Goal: Information Seeking & Learning: Learn about a topic

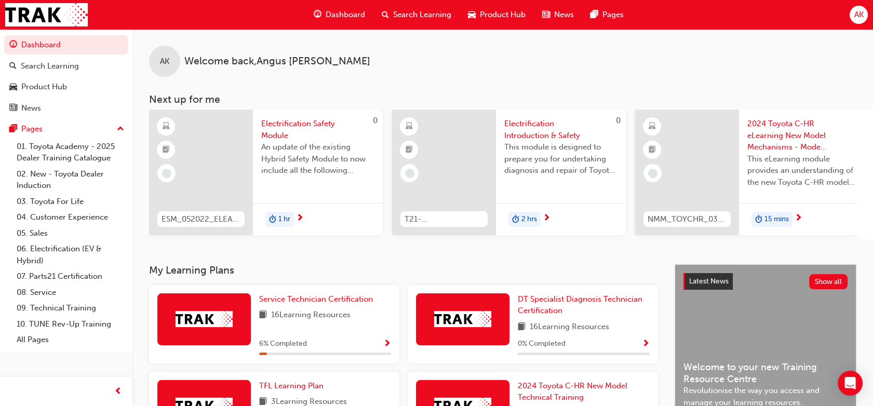
click at [276, 125] on span "Electrification Safety Module" at bounding box center [317, 129] width 113 height 23
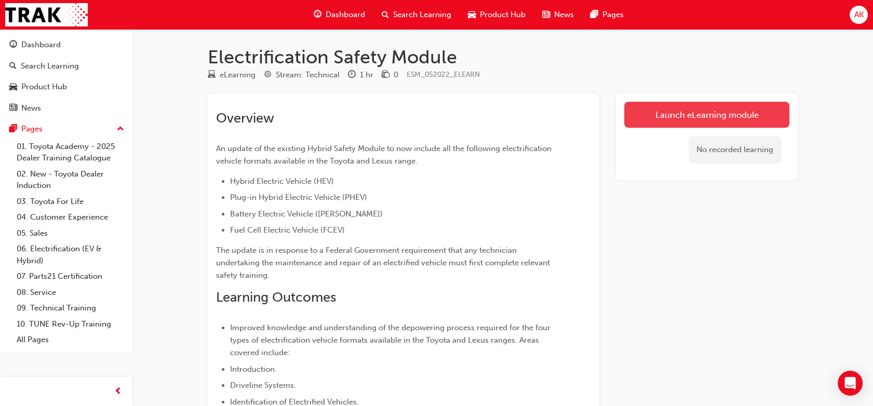
click at [715, 116] on link "Launch eLearning module" at bounding box center [706, 115] width 165 height 26
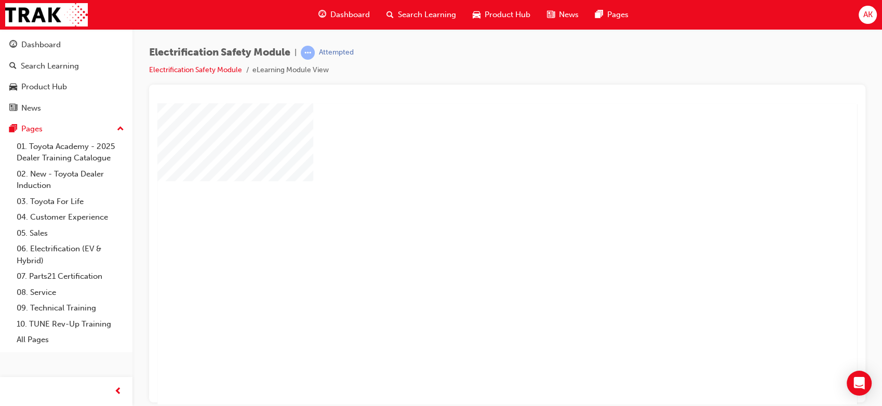
click at [673, 59] on div "Electrification Safety Module | Attempted Electrification Safety Module eLearni…" at bounding box center [507, 65] width 716 height 39
click at [477, 223] on div "play" at bounding box center [477, 223] width 0 height 0
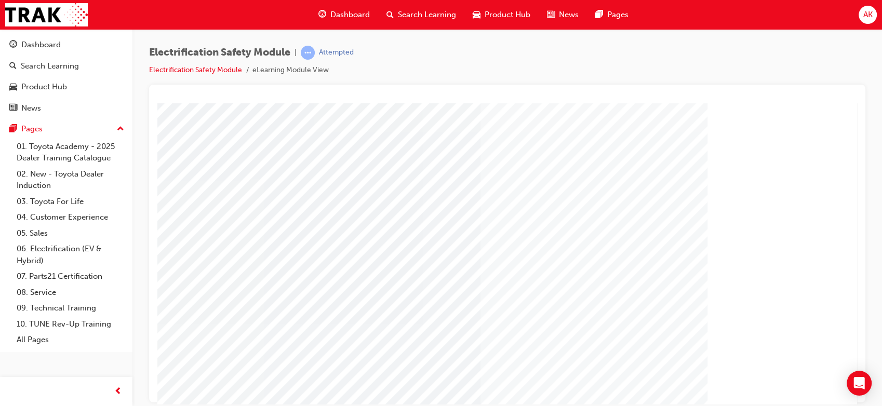
scroll to position [97, 0]
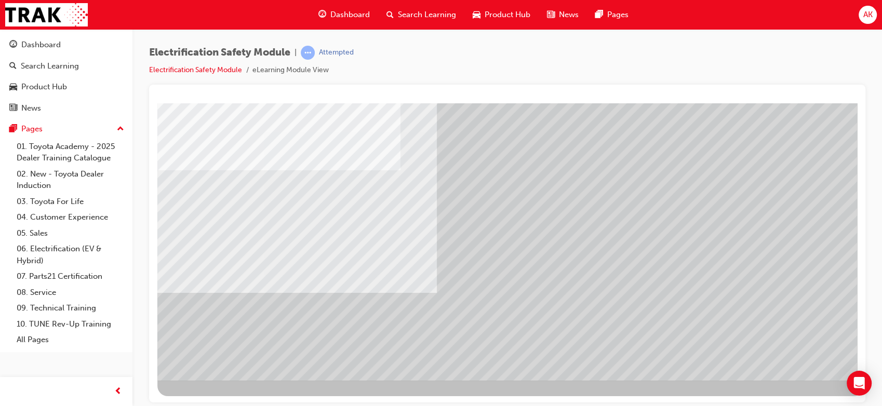
scroll to position [96, 0]
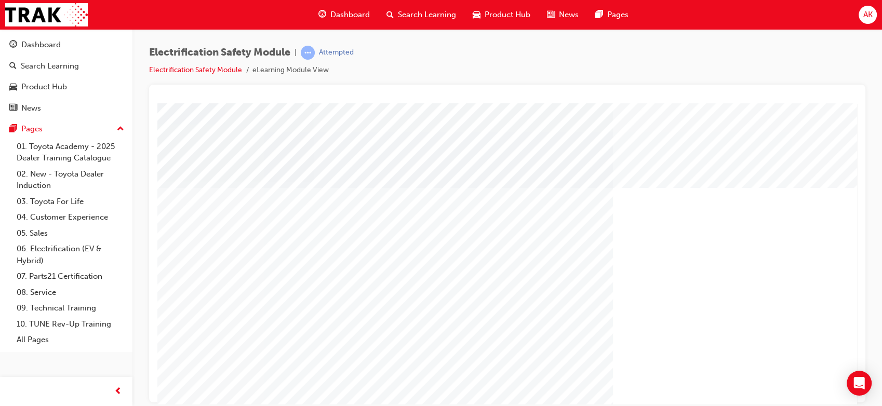
scroll to position [97, 0]
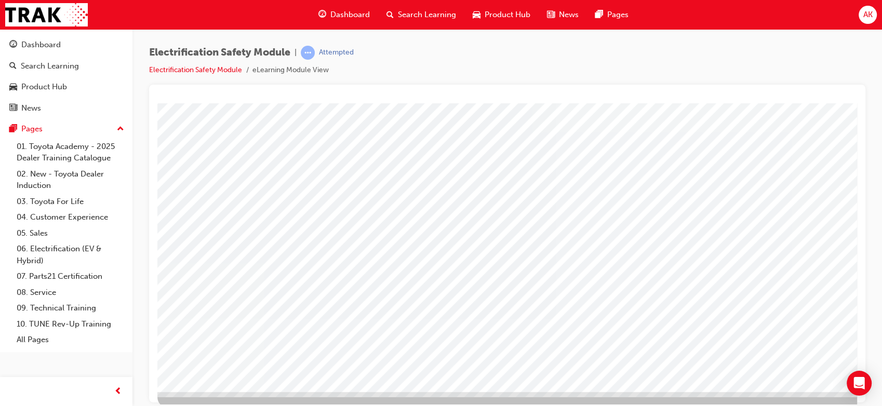
scroll to position [90, 0]
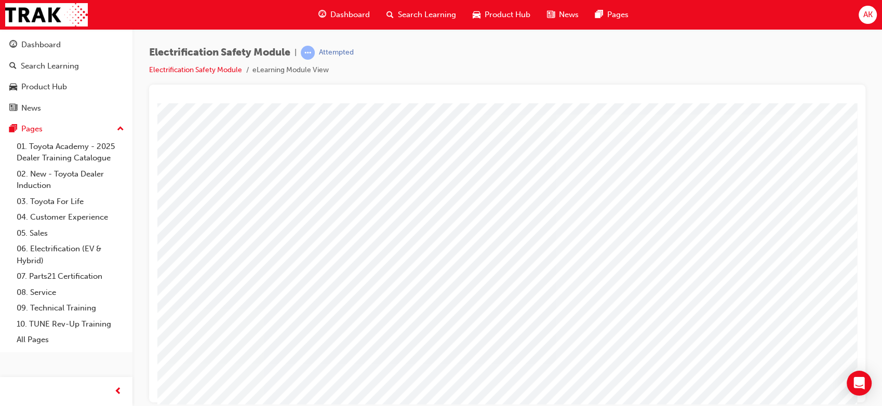
scroll to position [97, 0]
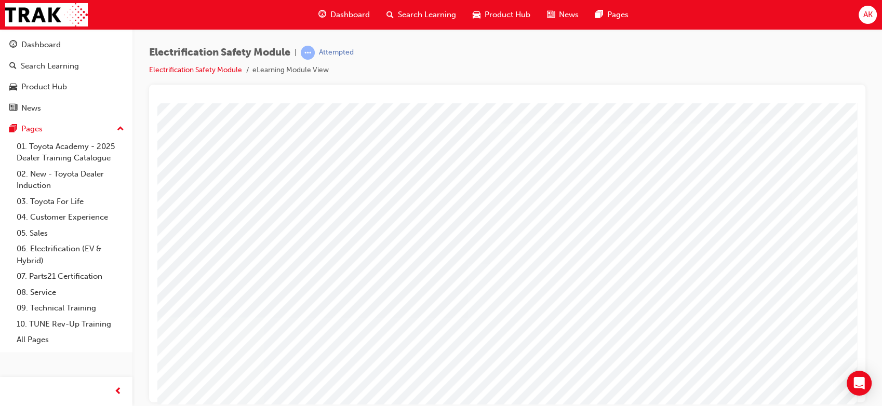
scroll to position [30, 0]
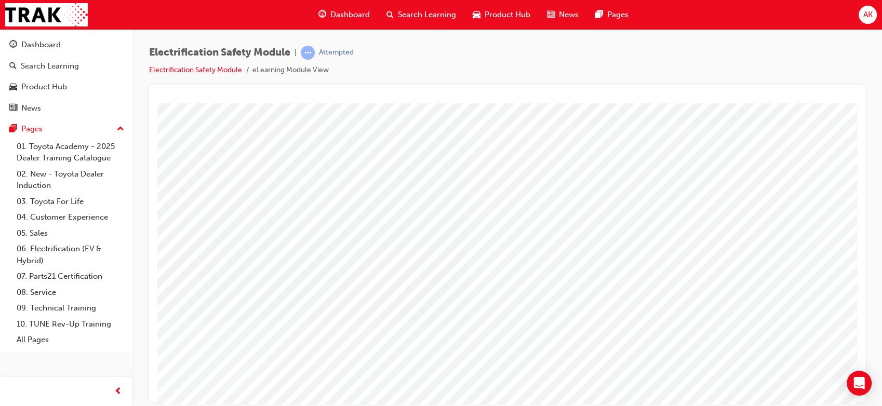
scroll to position [29, 0]
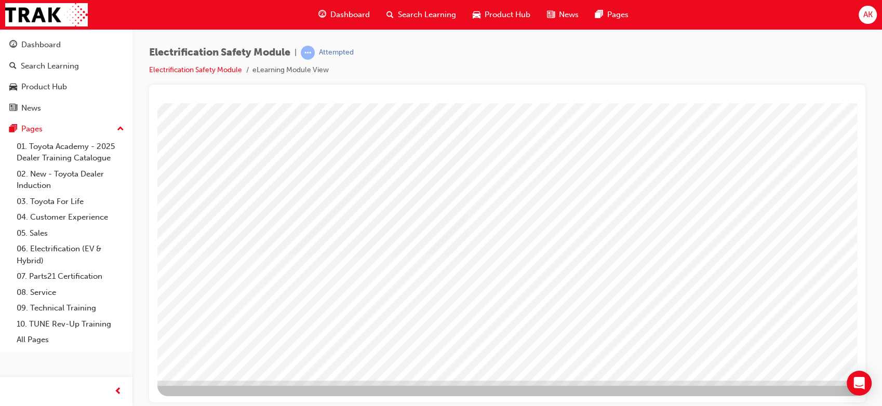
scroll to position [96, 0]
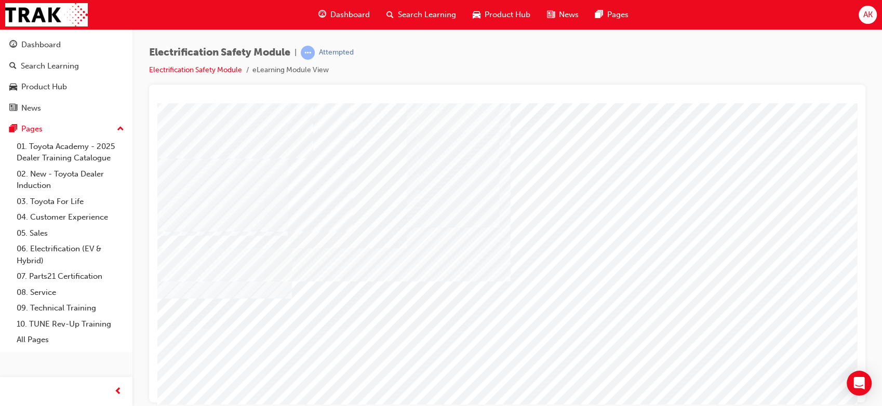
scroll to position [23, 0]
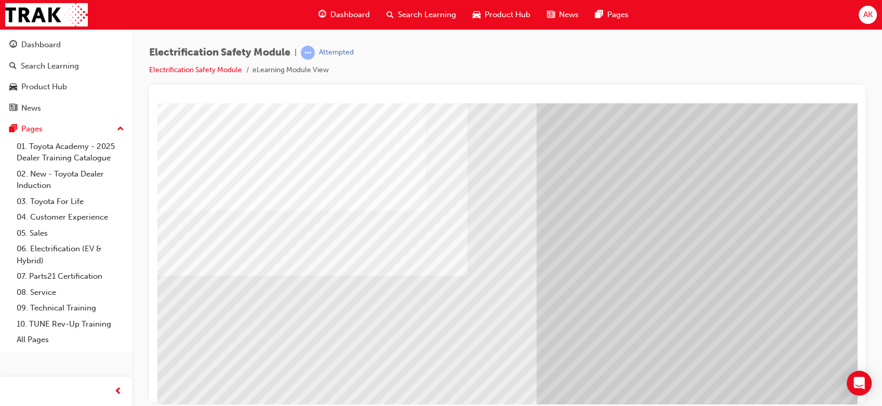
scroll to position [75, 0]
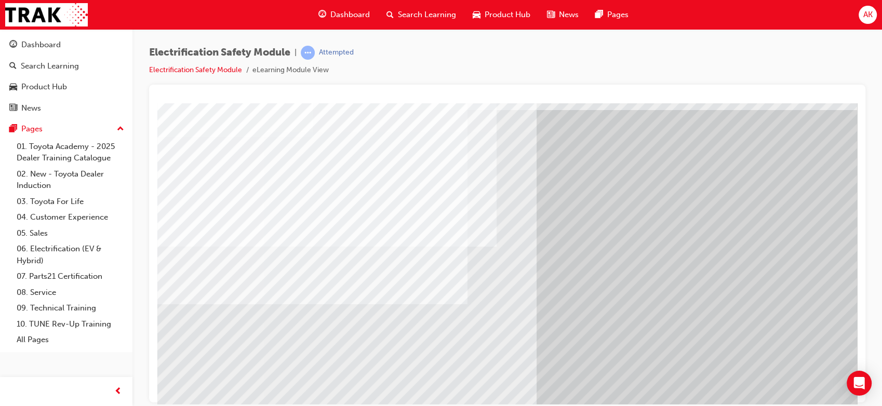
scroll to position [97, 0]
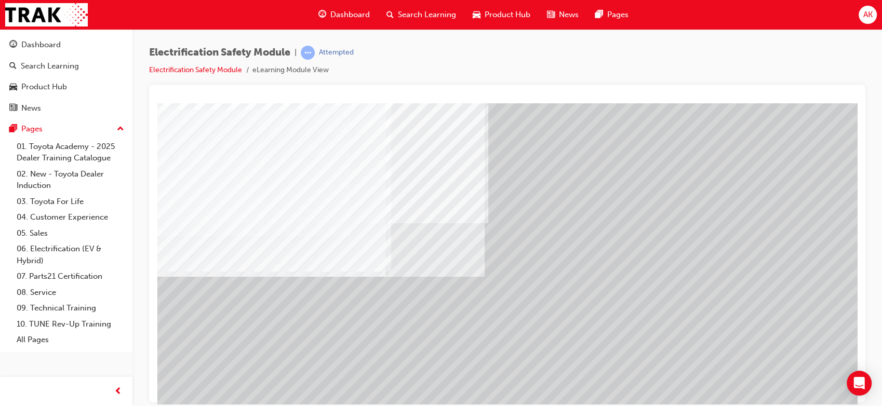
scroll to position [93, 0]
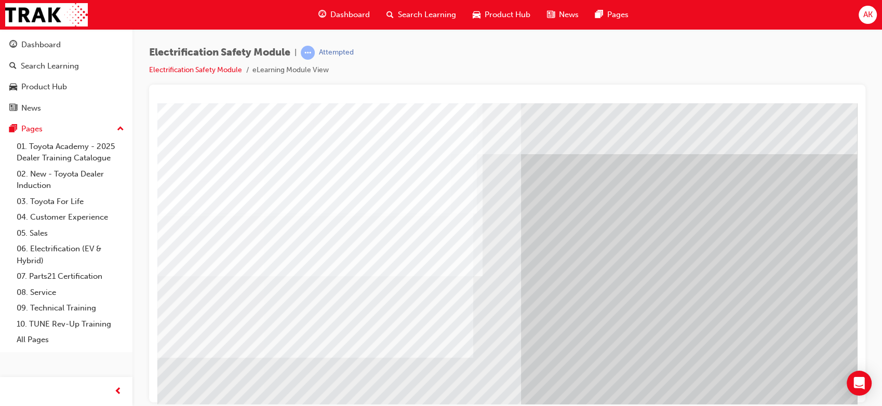
scroll to position [0, 0]
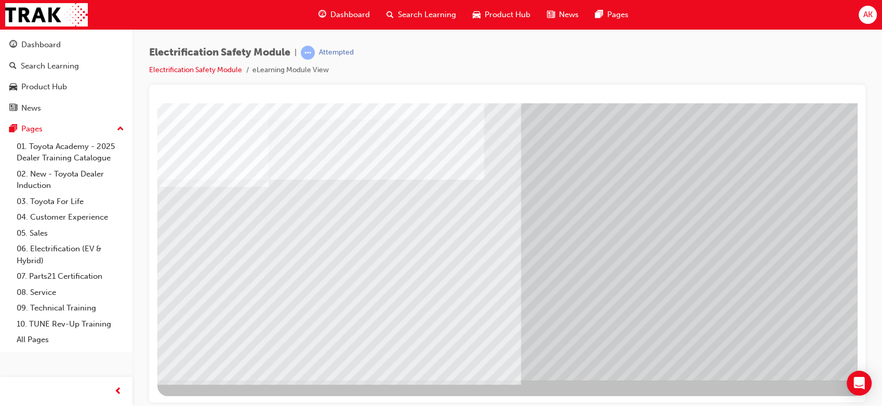
scroll to position [96, 0]
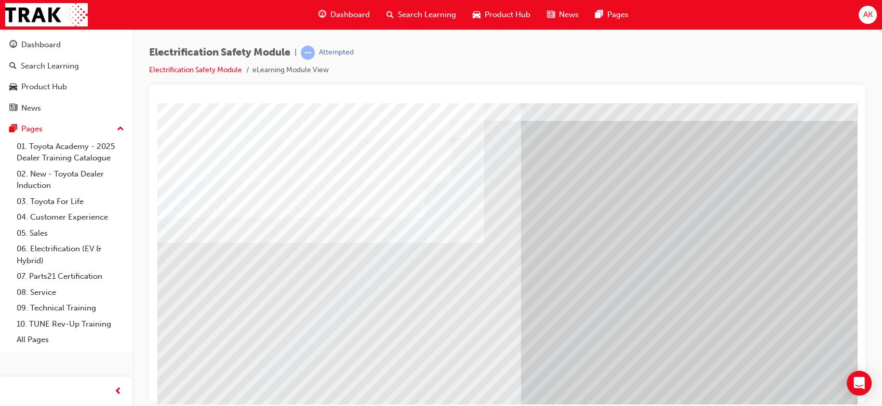
scroll to position [34, 0]
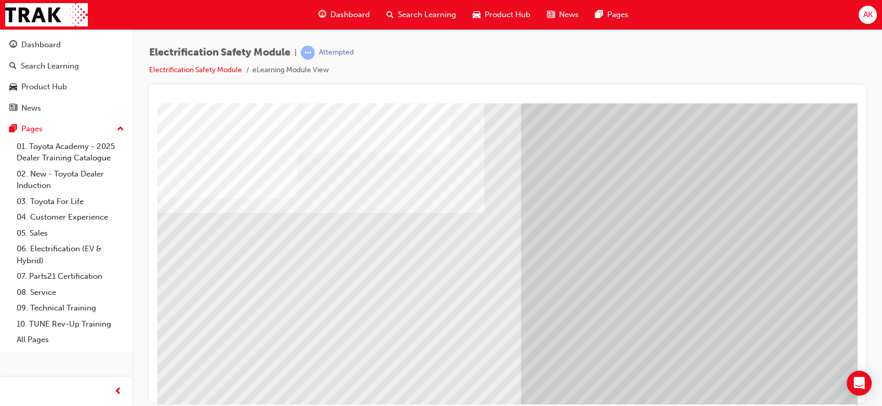
scroll to position [69, 0]
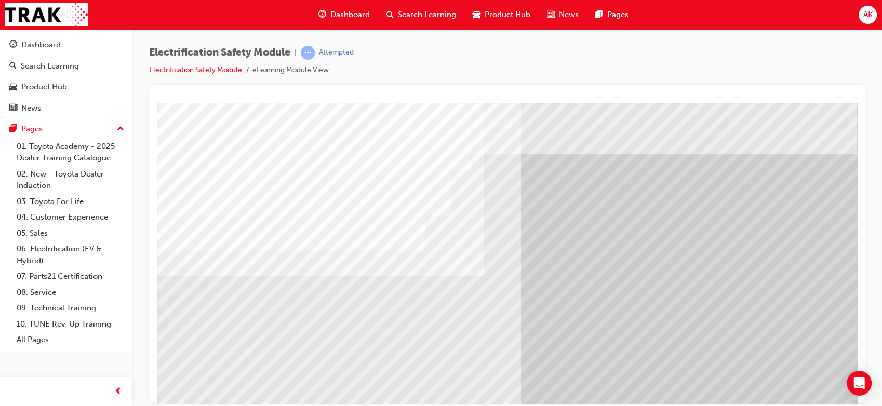
scroll to position [97, 0]
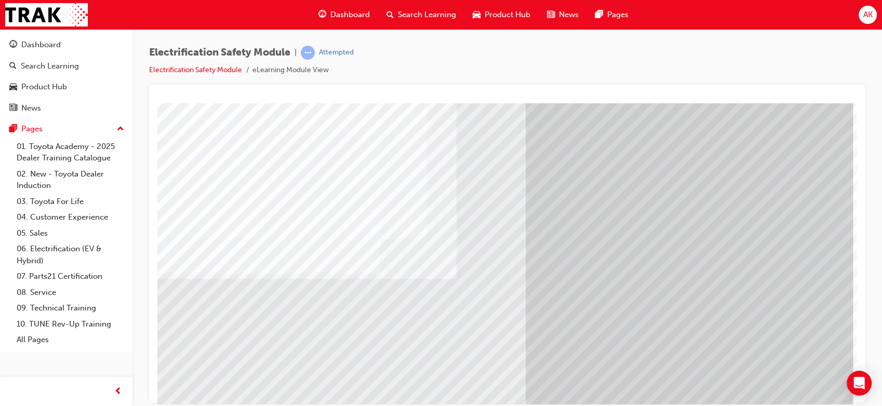
scroll to position [97, 16]
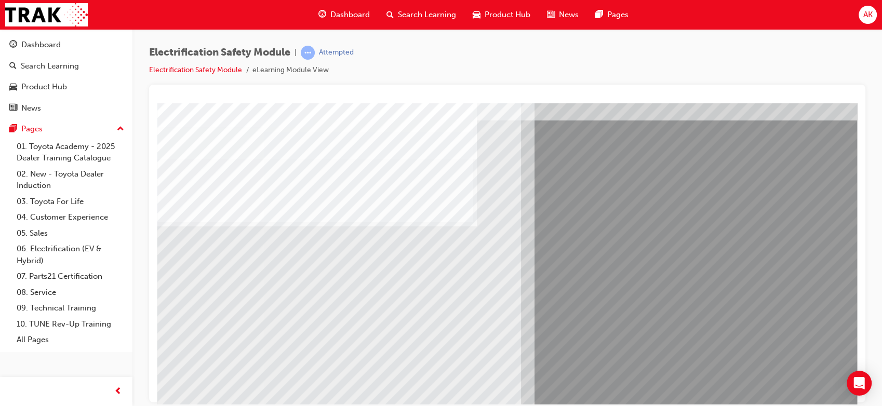
scroll to position [57, 0]
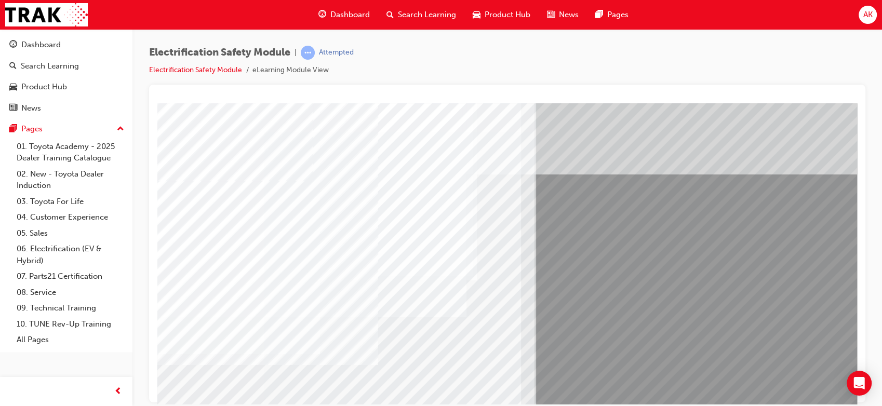
scroll to position [97, 0]
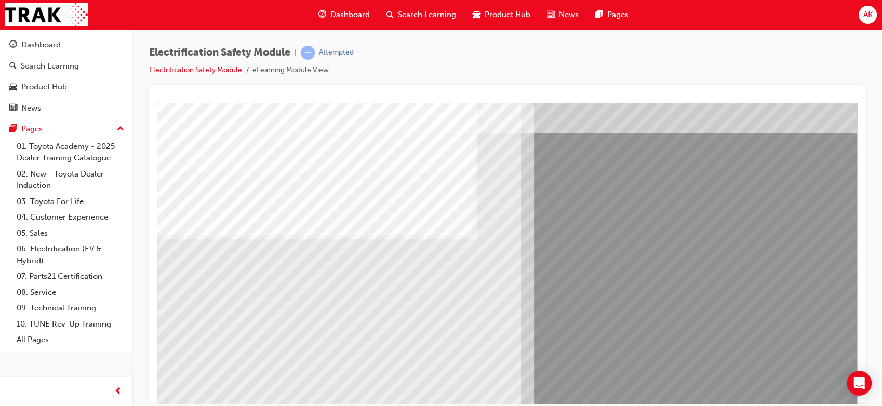
scroll to position [42, 0]
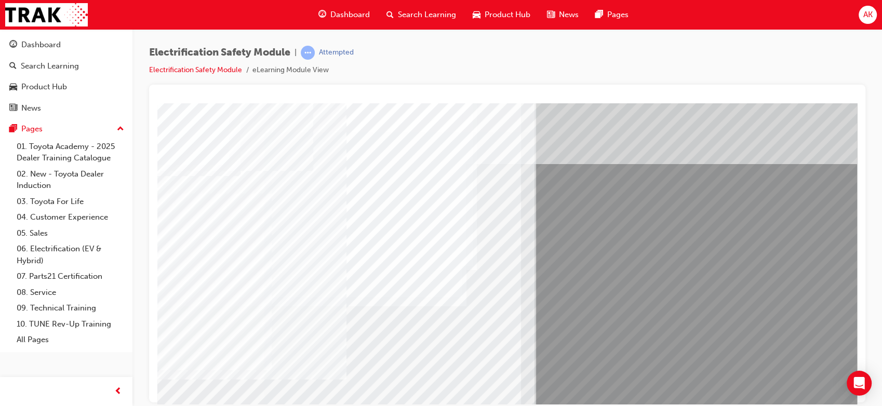
scroll to position [9, 0]
drag, startPoint x: 259, startPoint y: 350, endPoint x: 242, endPoint y: 357, distance: 18.1
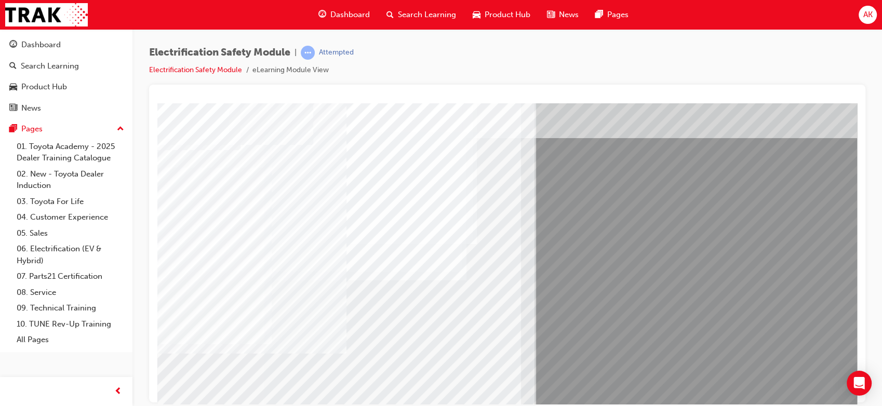
scroll to position [21, 0]
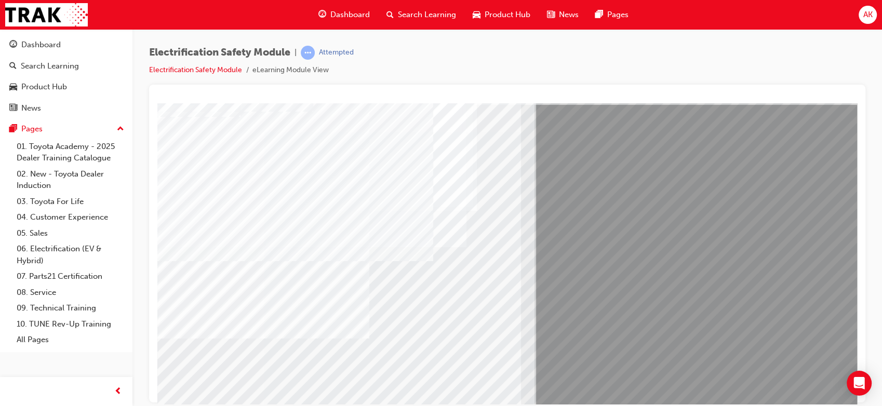
scroll to position [69, 0]
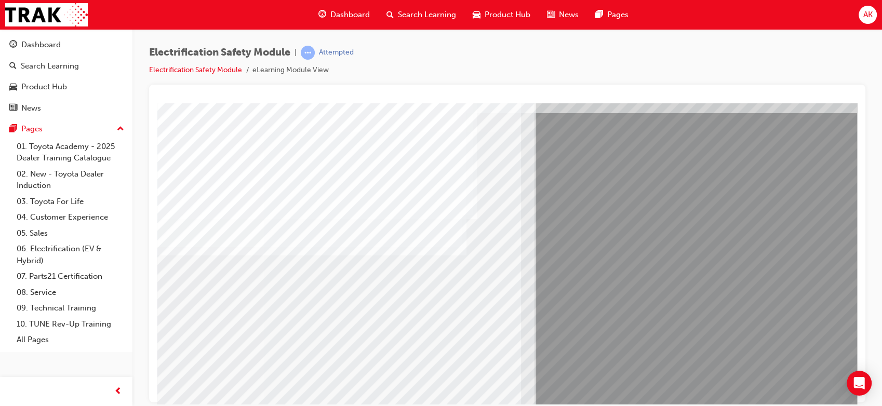
scroll to position [66, 0]
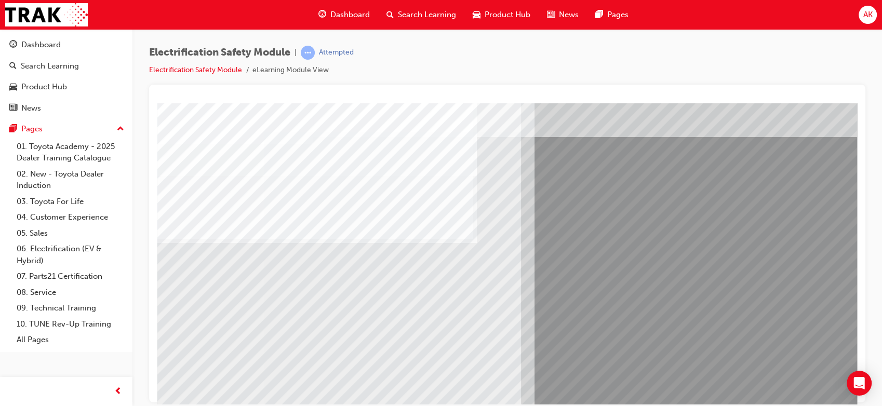
scroll to position [44, 0]
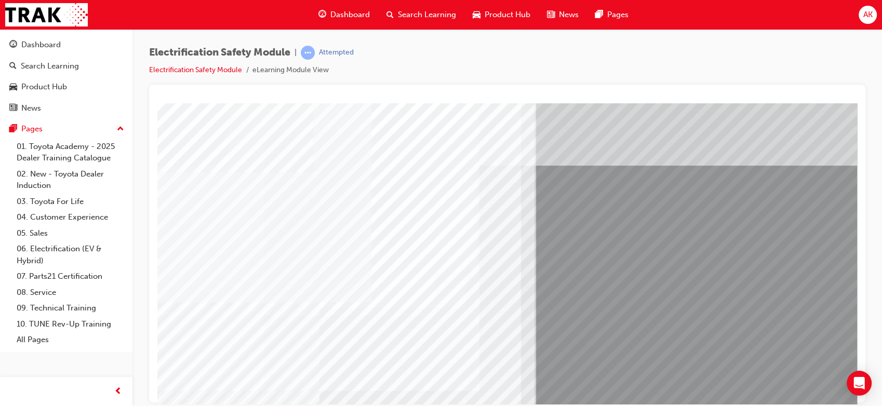
scroll to position [6, 0]
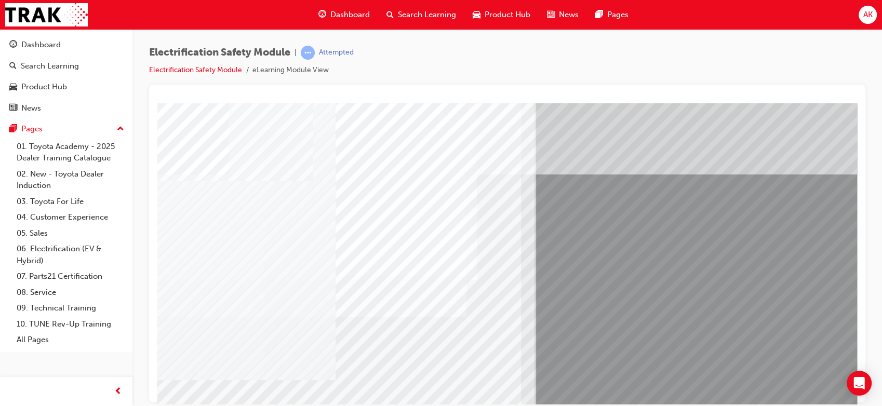
scroll to position [97, 0]
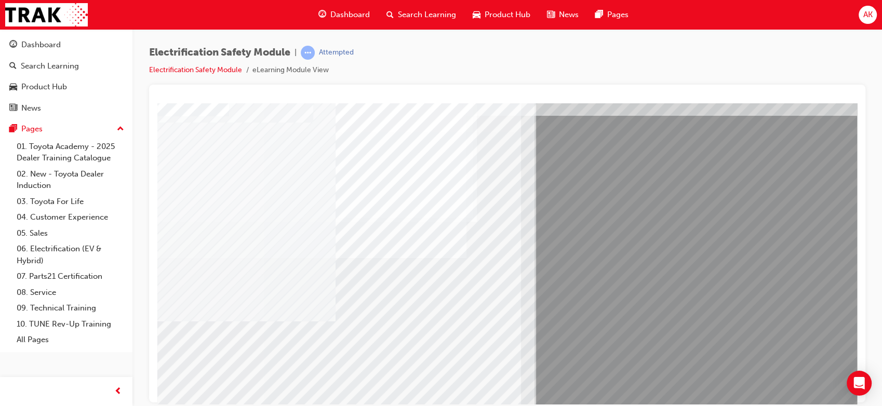
scroll to position [50, 0]
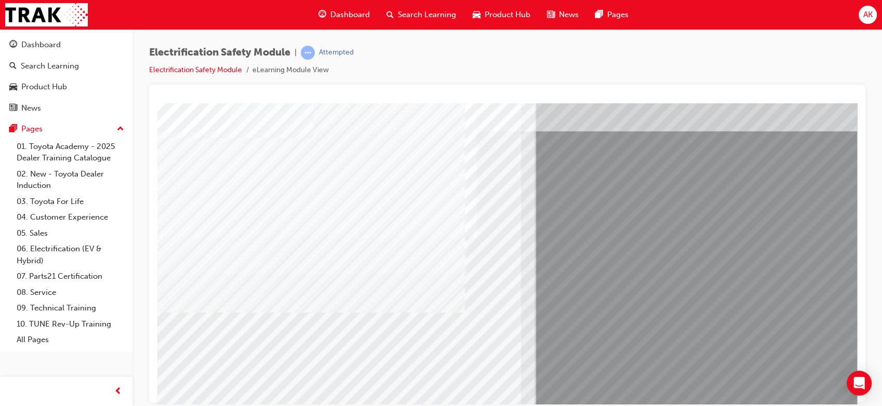
scroll to position [42, 0]
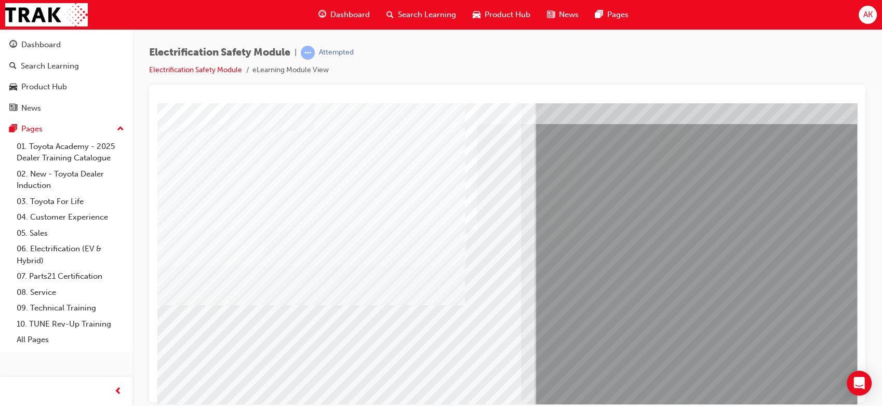
scroll to position [97, 0]
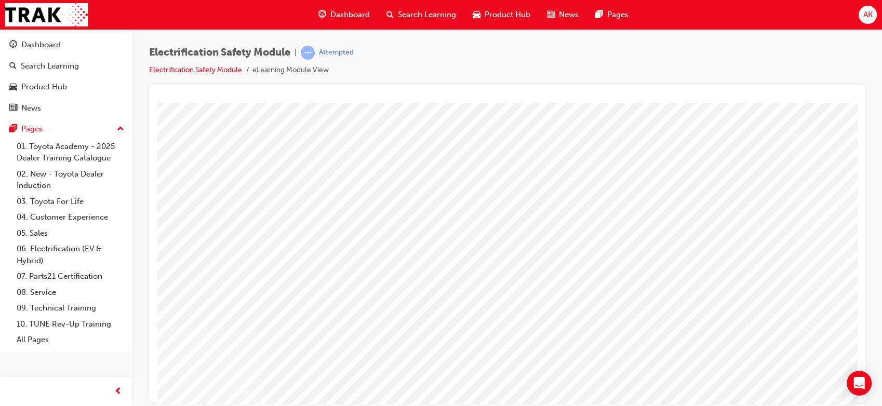
scroll to position [78, 0]
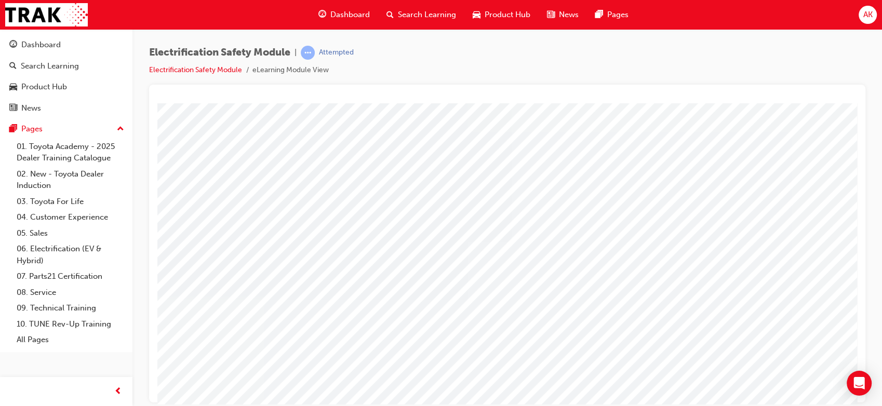
scroll to position [51, 0]
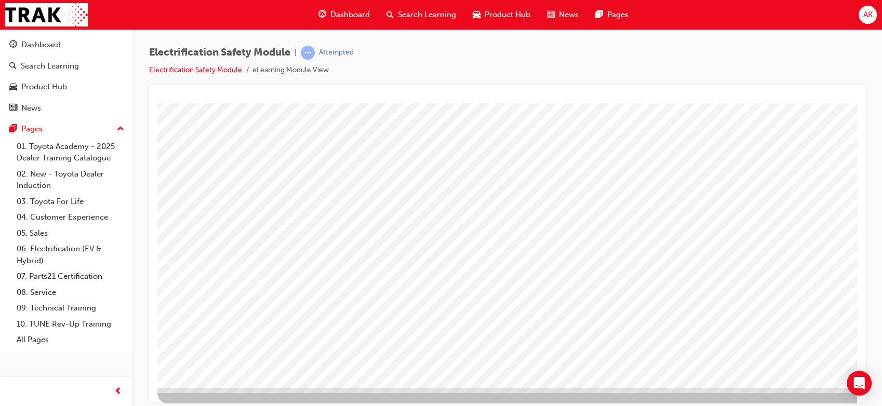
scroll to position [97, 0]
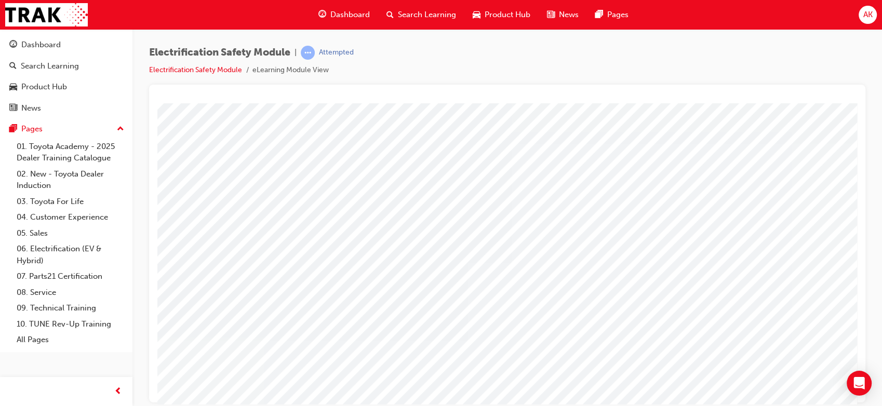
scroll to position [8, 0]
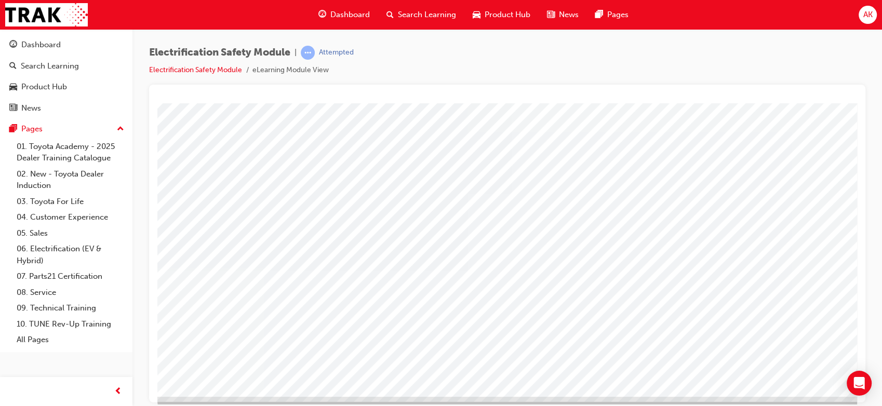
scroll to position [87, 0]
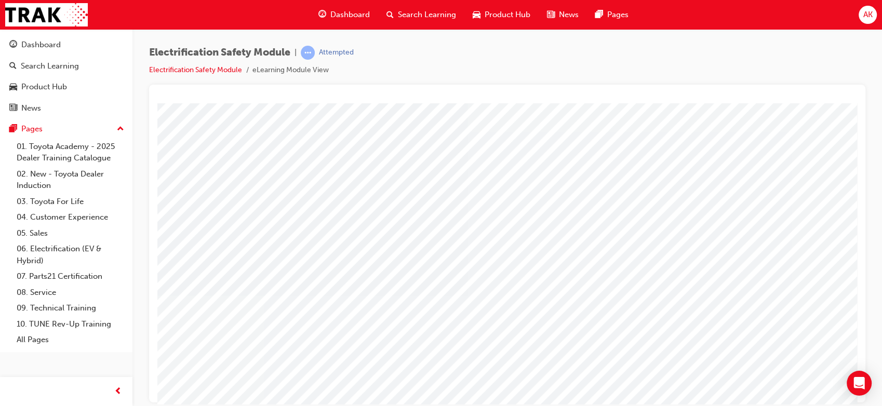
scroll to position [97, 0]
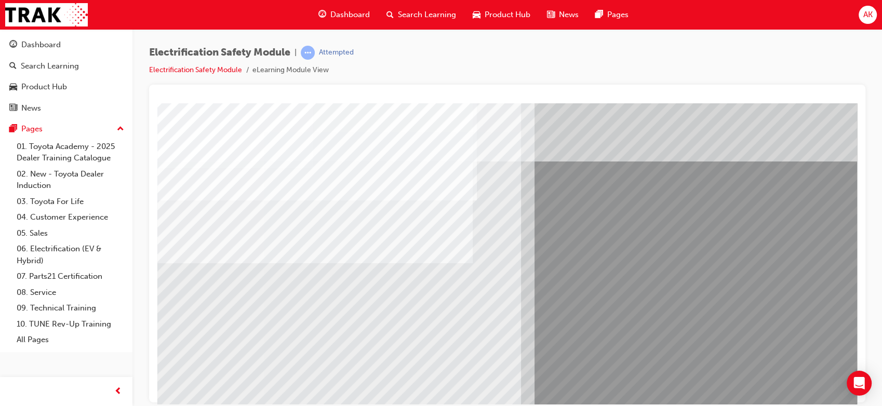
scroll to position [81, 0]
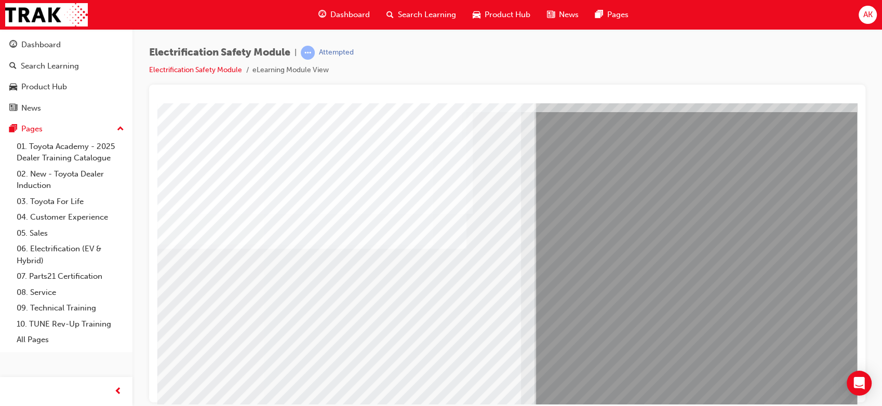
scroll to position [63, 0]
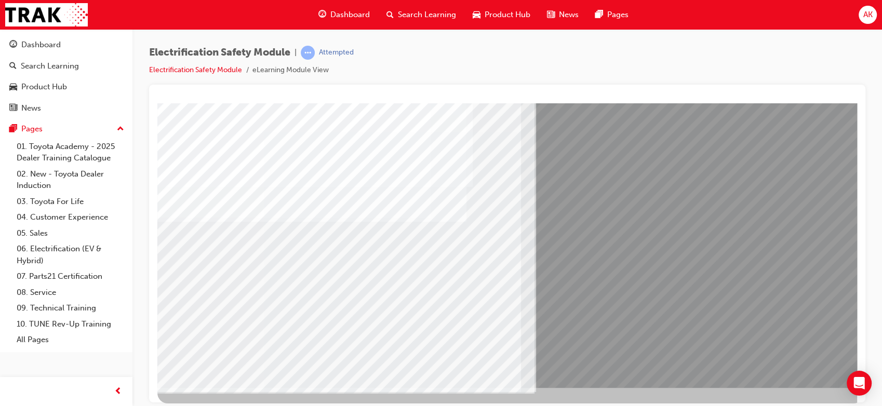
scroll to position [97, 0]
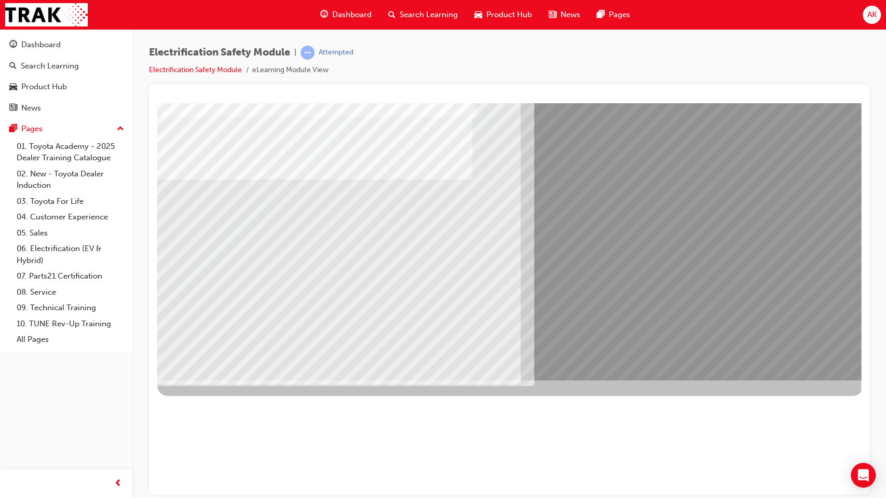
scroll to position [0, 0]
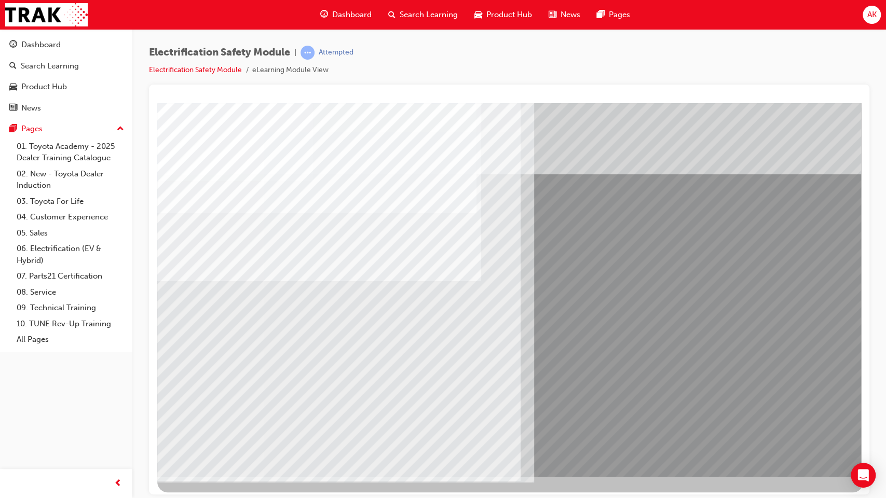
scroll to position [4, 0]
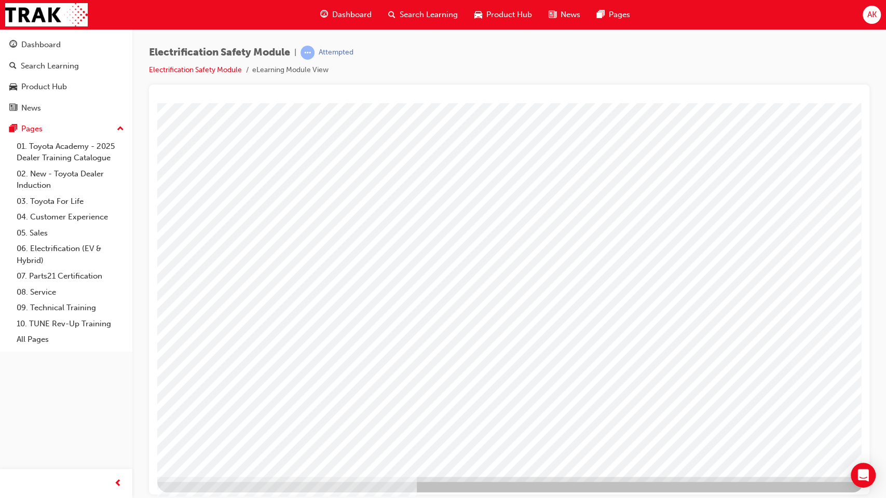
scroll to position [0, 0]
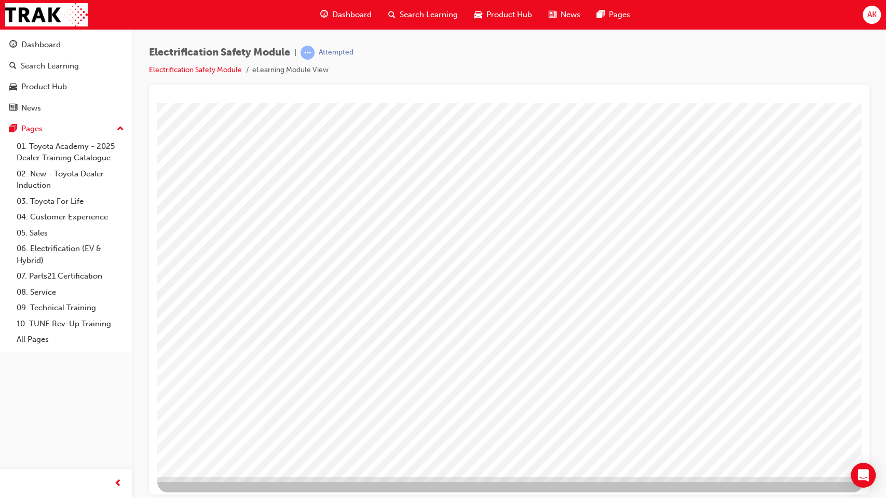
scroll to position [4, 0]
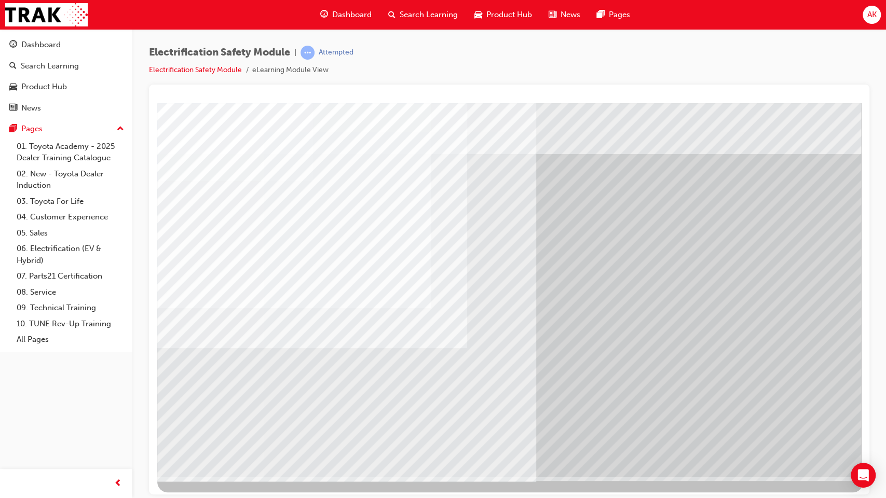
scroll to position [4, 0]
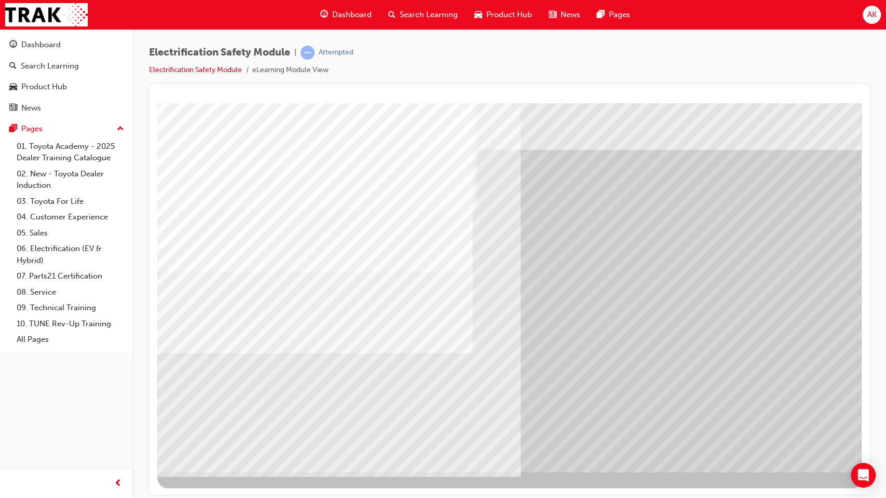
scroll to position [0, 0]
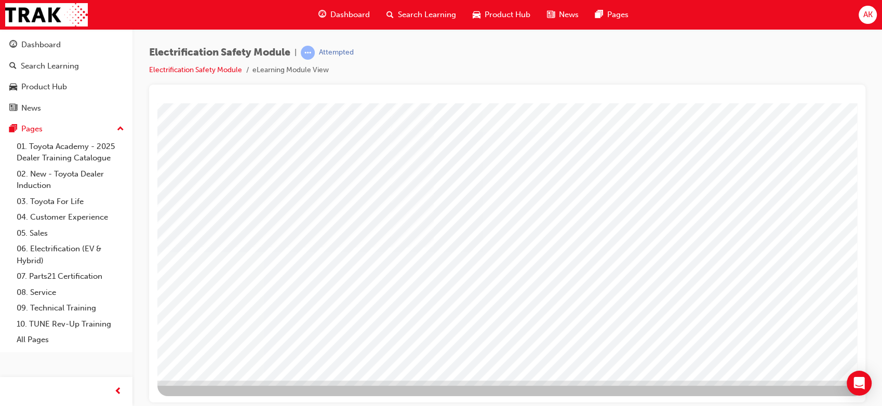
scroll to position [97, 0]
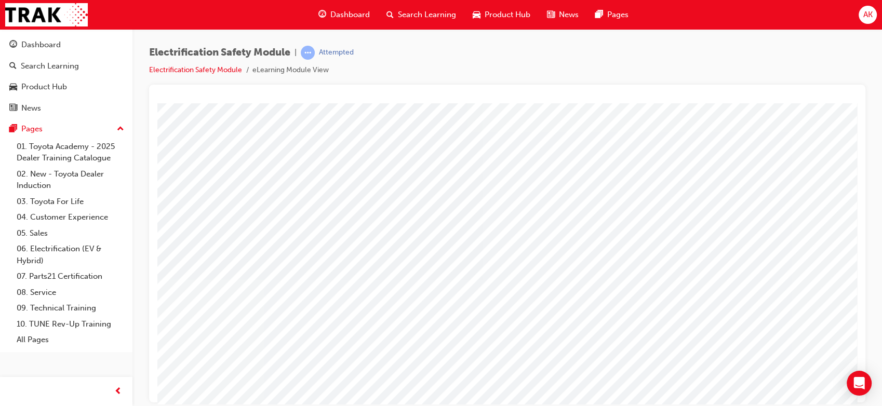
scroll to position [73, 0]
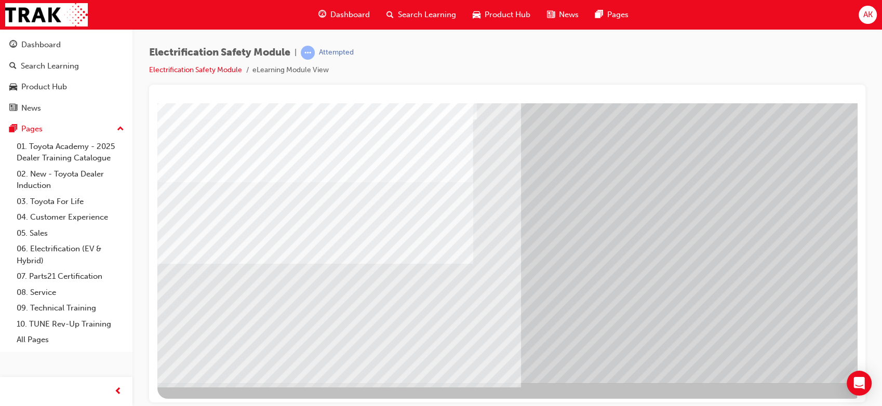
scroll to position [97, 0]
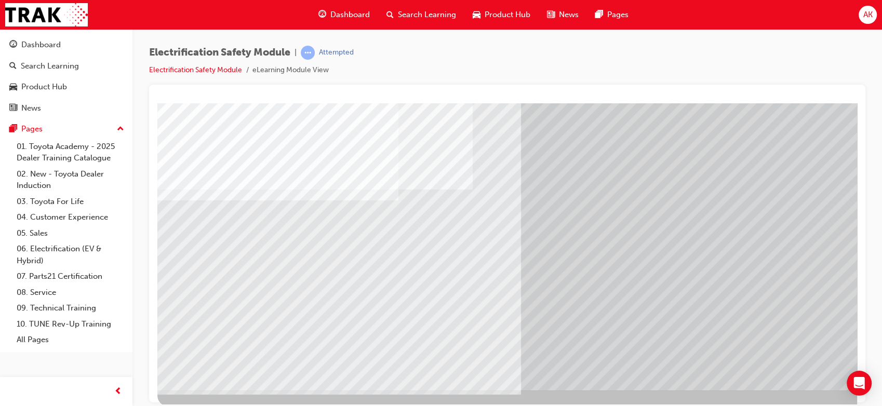
scroll to position [89, 0]
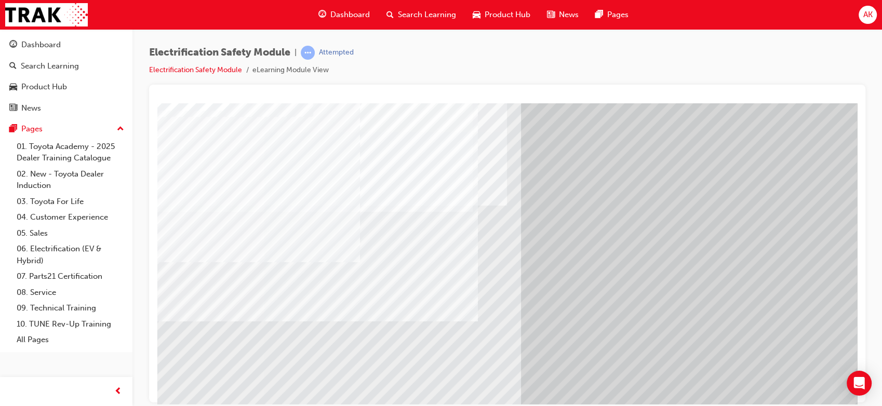
scroll to position [66, 0]
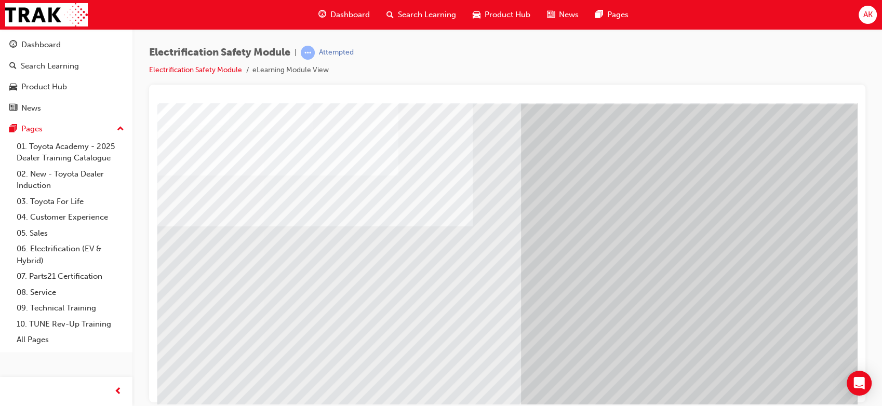
scroll to position [50, 0]
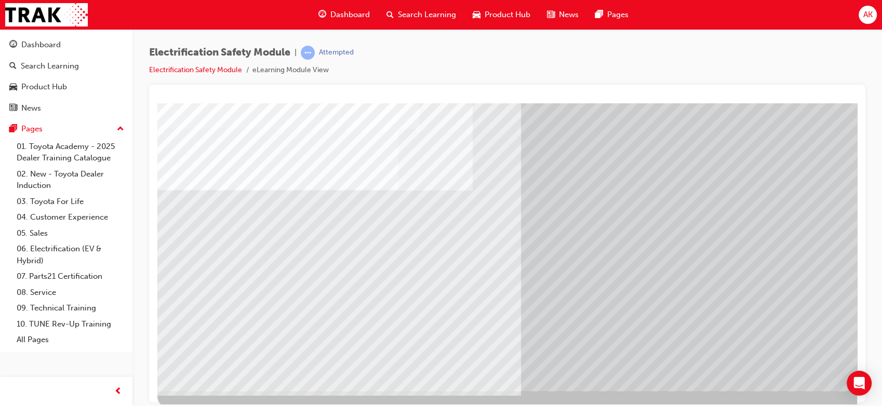
scroll to position [87, 0]
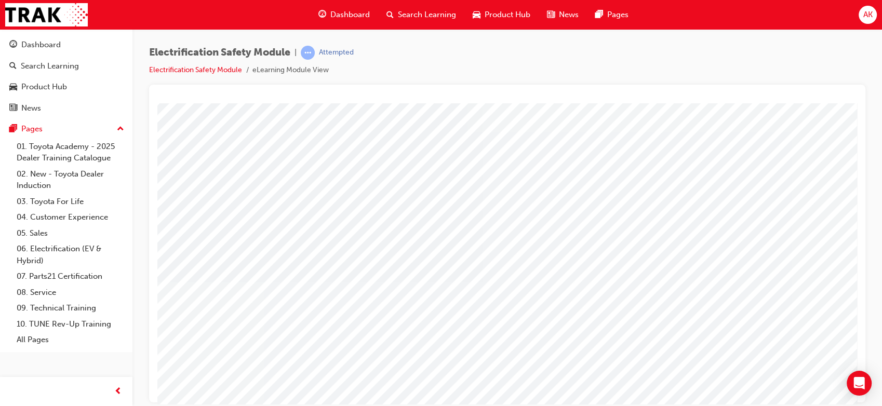
scroll to position [79, 0]
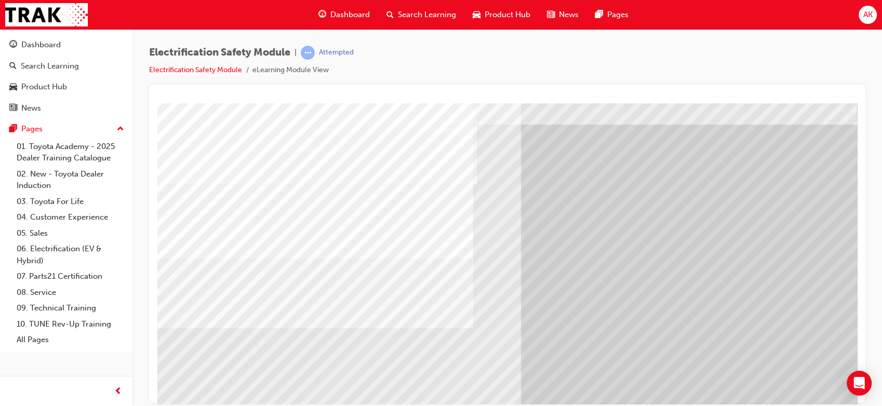
scroll to position [66, 0]
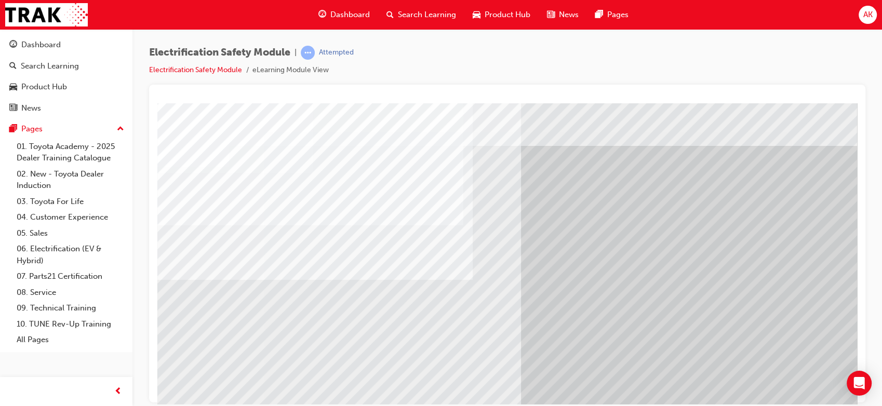
scroll to position [97, 0]
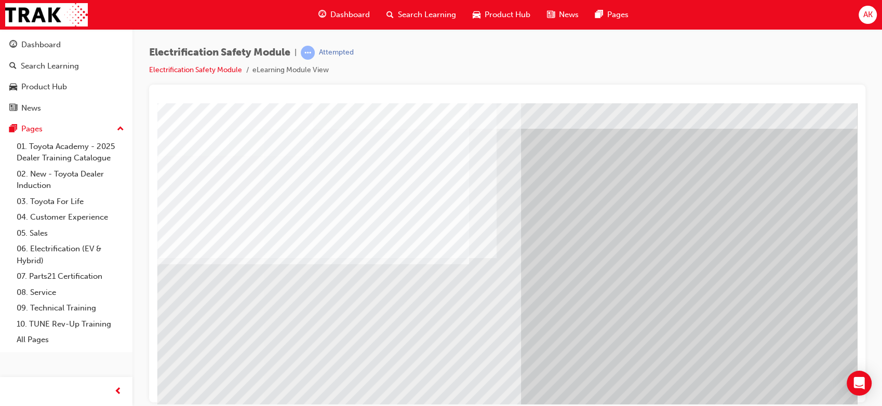
scroll to position [26, 0]
